Goal: Find contact information: Find contact information

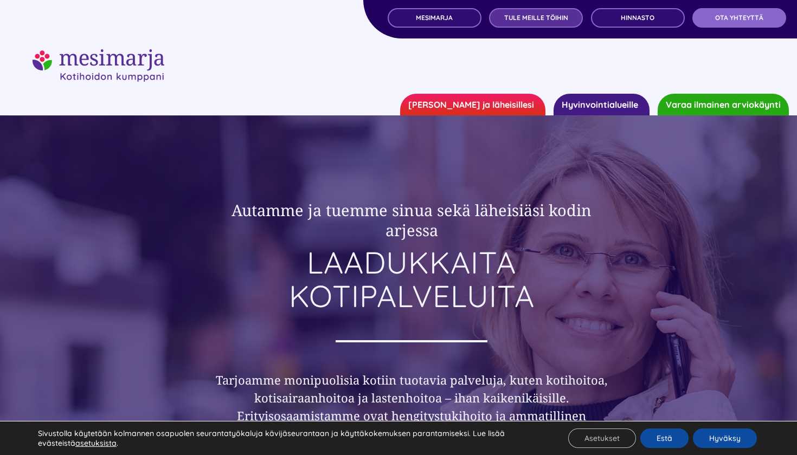
click at [533, 10] on link "TULE MEILLE TÖIHIN" at bounding box center [536, 18] width 94 height 20
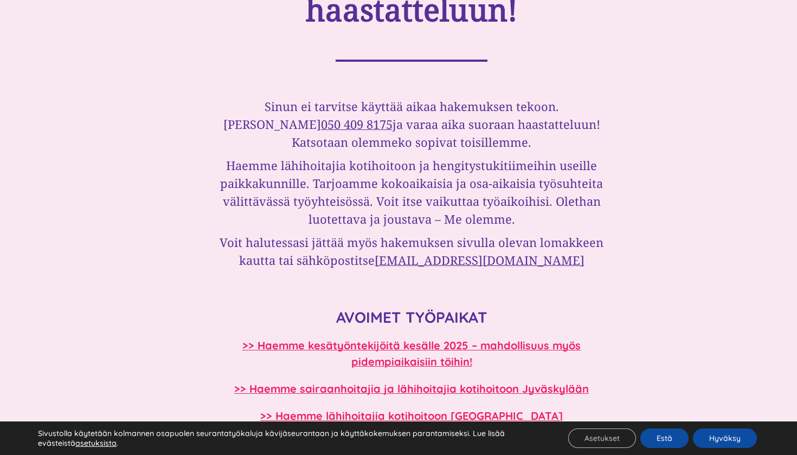
scroll to position [742, 0]
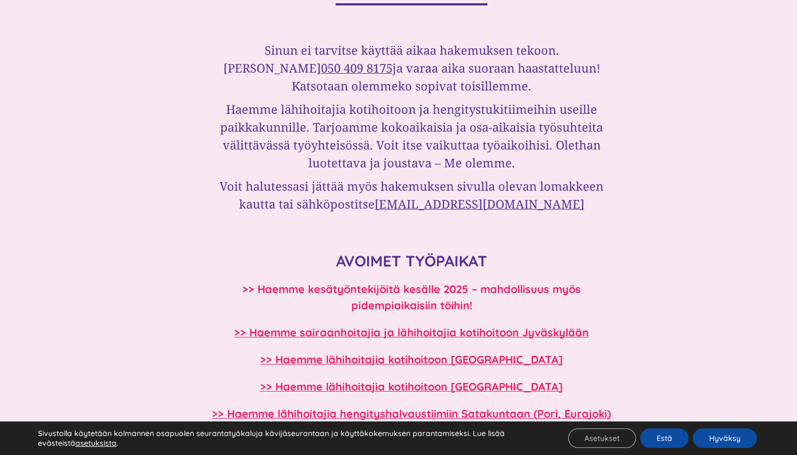
click at [445, 291] on b ">> Haemme kesätyöntekijöitä kesälle 2025 – mahdollisuus myös pidempiaikaisiin t…" at bounding box center [411, 297] width 338 height 30
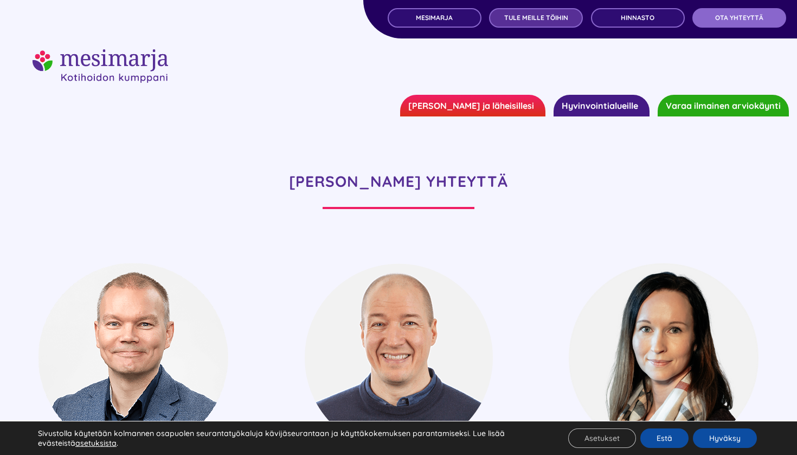
click at [537, 11] on link "TULE MEILLE TÖIHIN" at bounding box center [536, 18] width 94 height 20
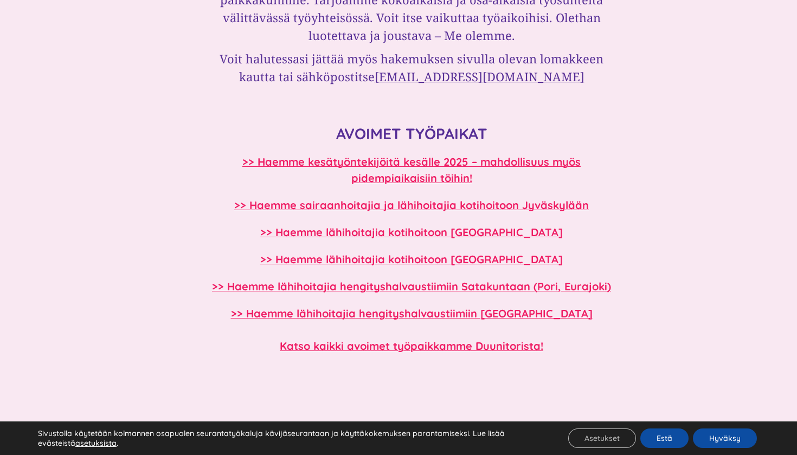
scroll to position [869, 0]
click at [429, 234] on b ">> Haemme lähihoitajia kotihoitoon [GEOGRAPHIC_DATA]" at bounding box center [411, 233] width 302 height 14
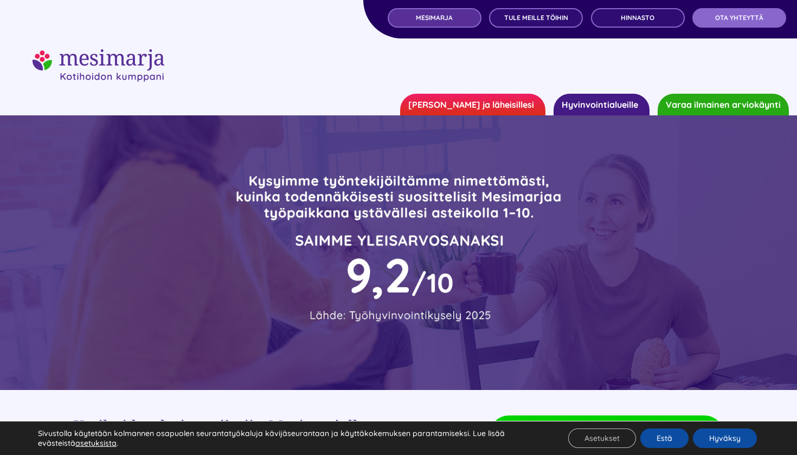
click at [426, 25] on link "MESIMARJA" at bounding box center [435, 18] width 94 height 20
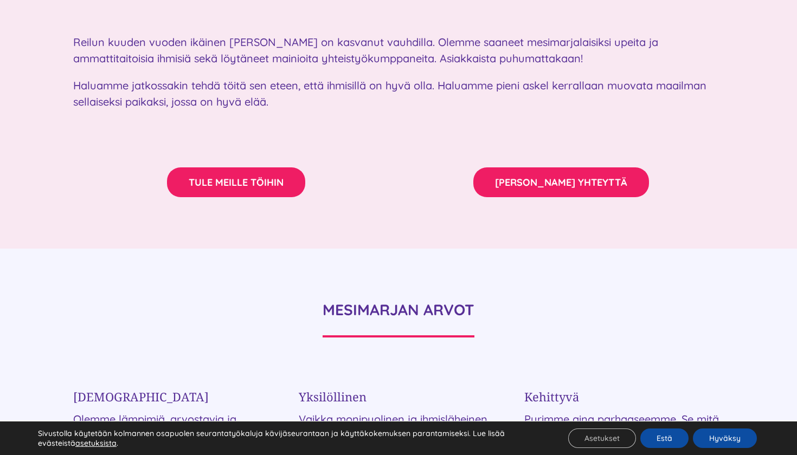
scroll to position [1791, 0]
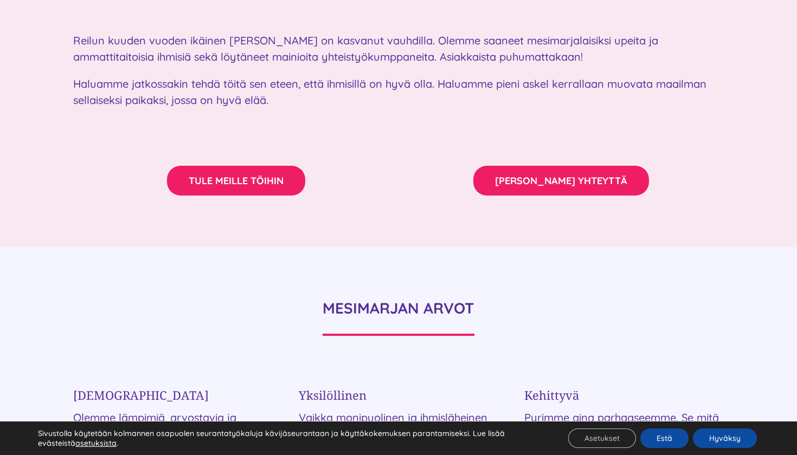
click at [565, 143] on div "[PERSON_NAME] YHTEYTTÄ" at bounding box center [560, 170] width 325 height 54
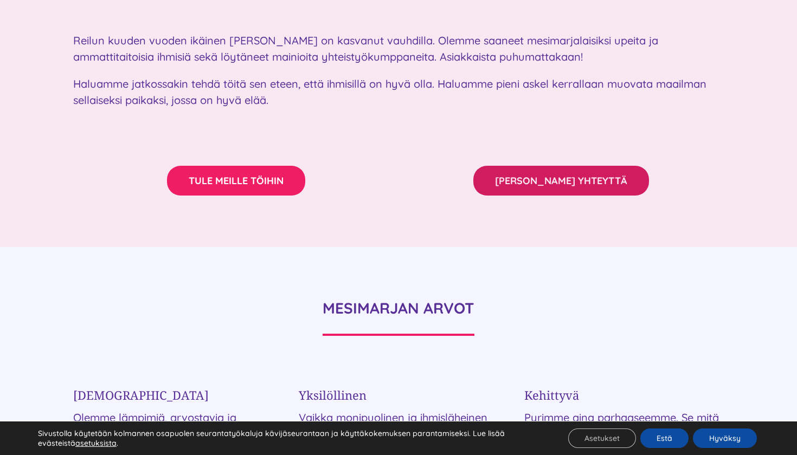
click at [559, 175] on span "[PERSON_NAME] YHTEYTTÄ" at bounding box center [561, 180] width 132 height 11
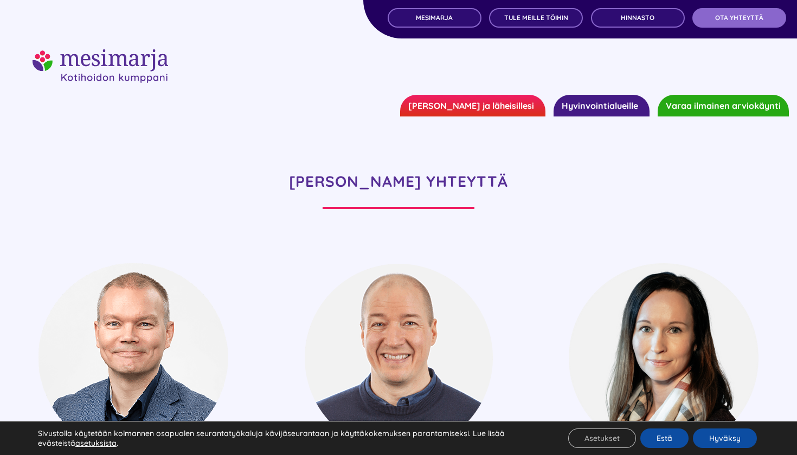
scroll to position [297, 0]
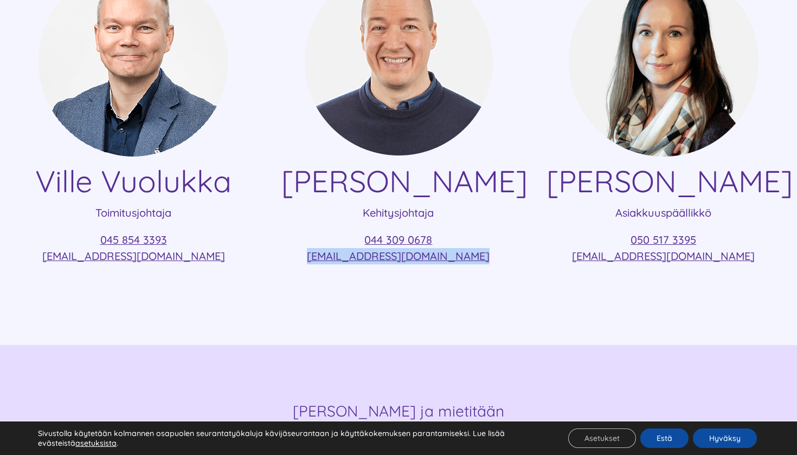
drag, startPoint x: 483, startPoint y: 256, endPoint x: 319, endPoint y: 254, distance: 164.3
click at [319, 254] on p "044 309 0678 [EMAIL_ADDRESS][DOMAIN_NAME]" at bounding box center [398, 248] width 234 height 33
copy link "[EMAIL_ADDRESS][DOMAIN_NAME]"
